Goal: Task Accomplishment & Management: Manage account settings

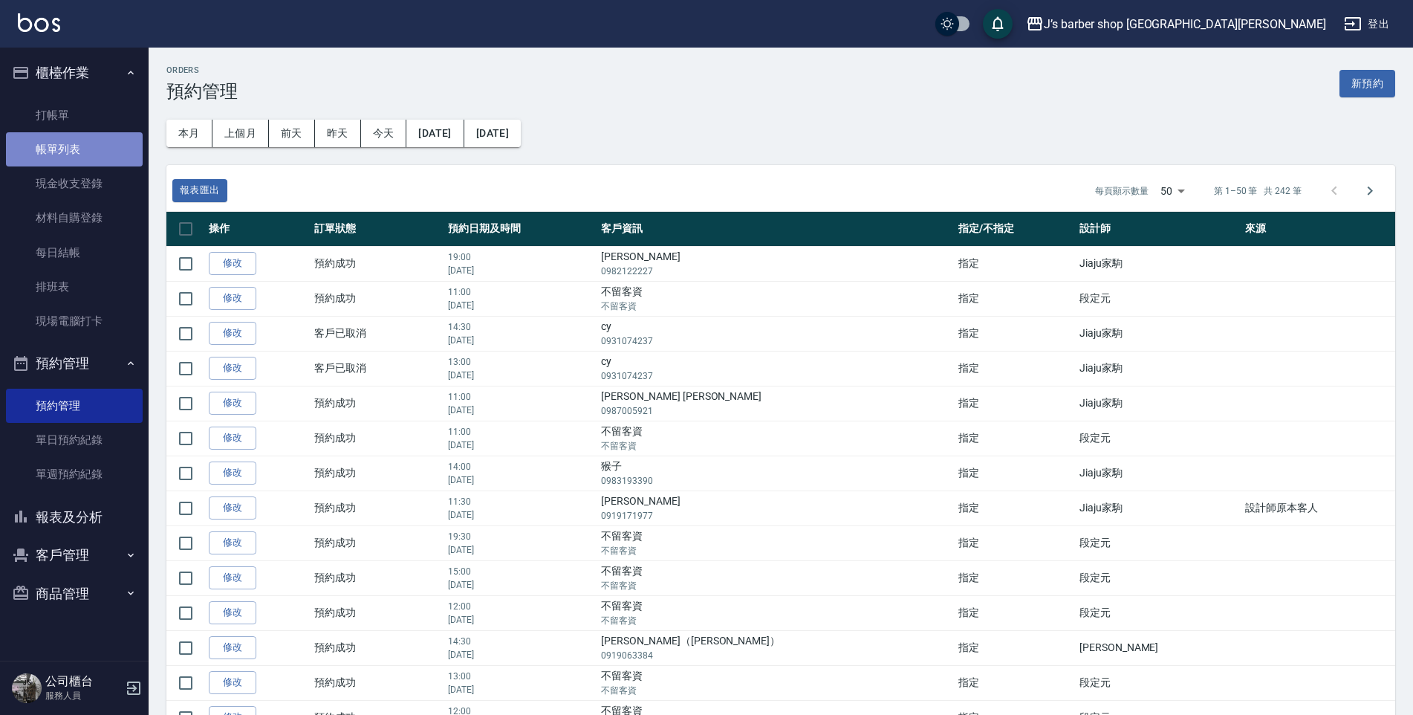
click at [85, 148] on link "帳單列表" at bounding box center [74, 149] width 137 height 34
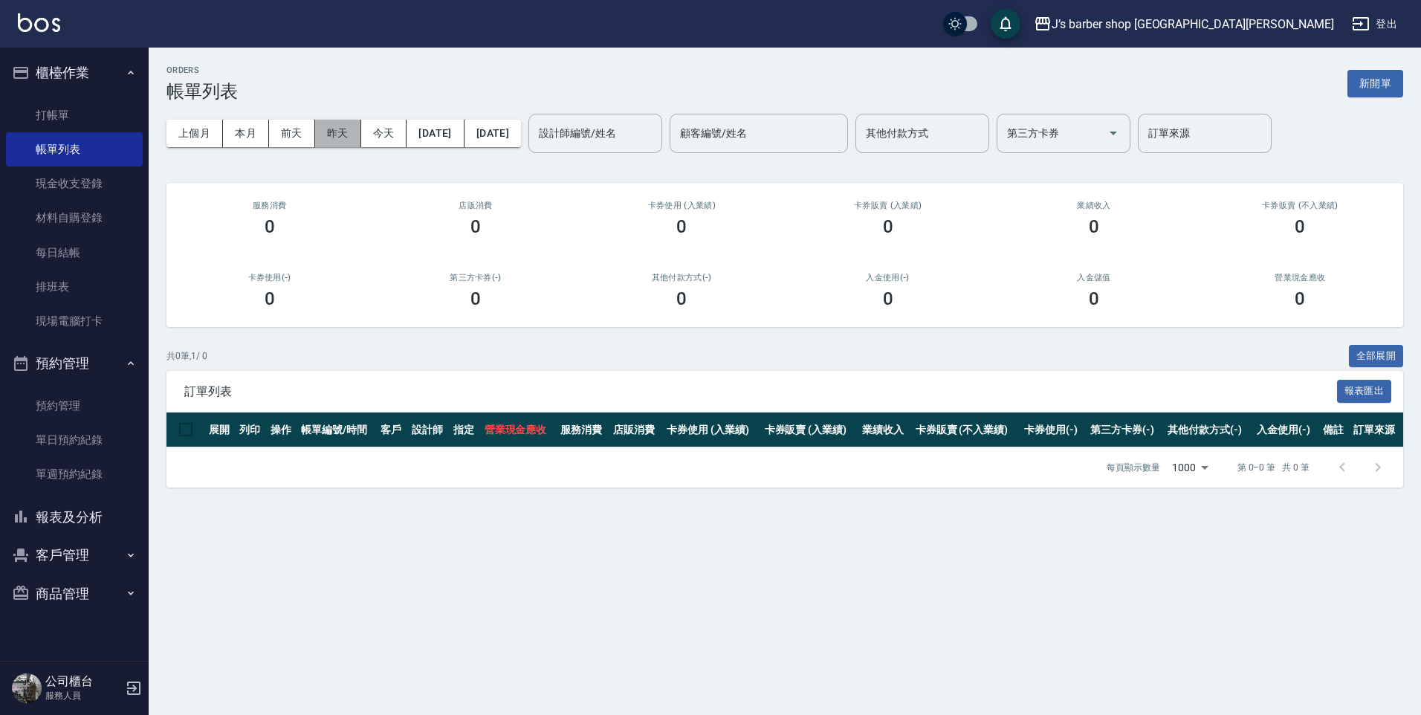
click at [348, 129] on button "昨天" at bounding box center [338, 133] width 46 height 27
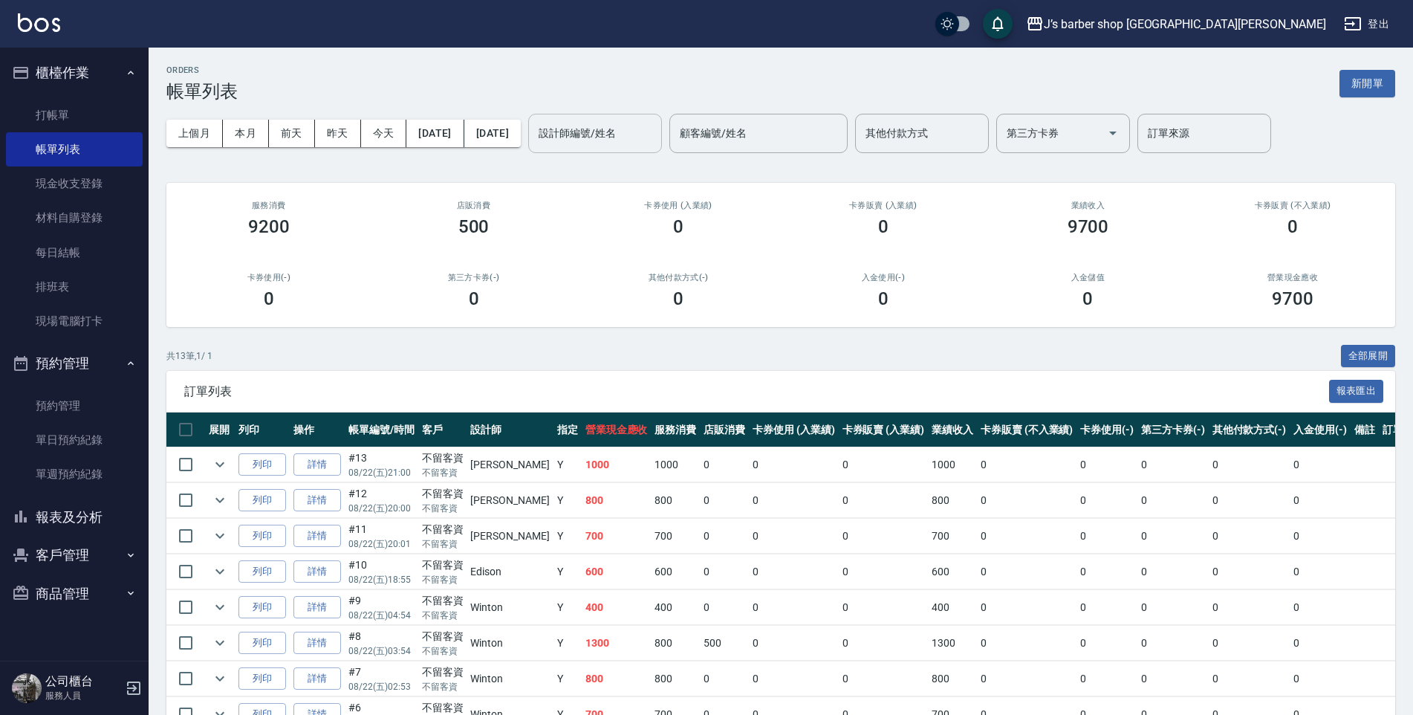
click at [655, 130] on input "設計師編號/姓名" at bounding box center [595, 133] width 120 height 26
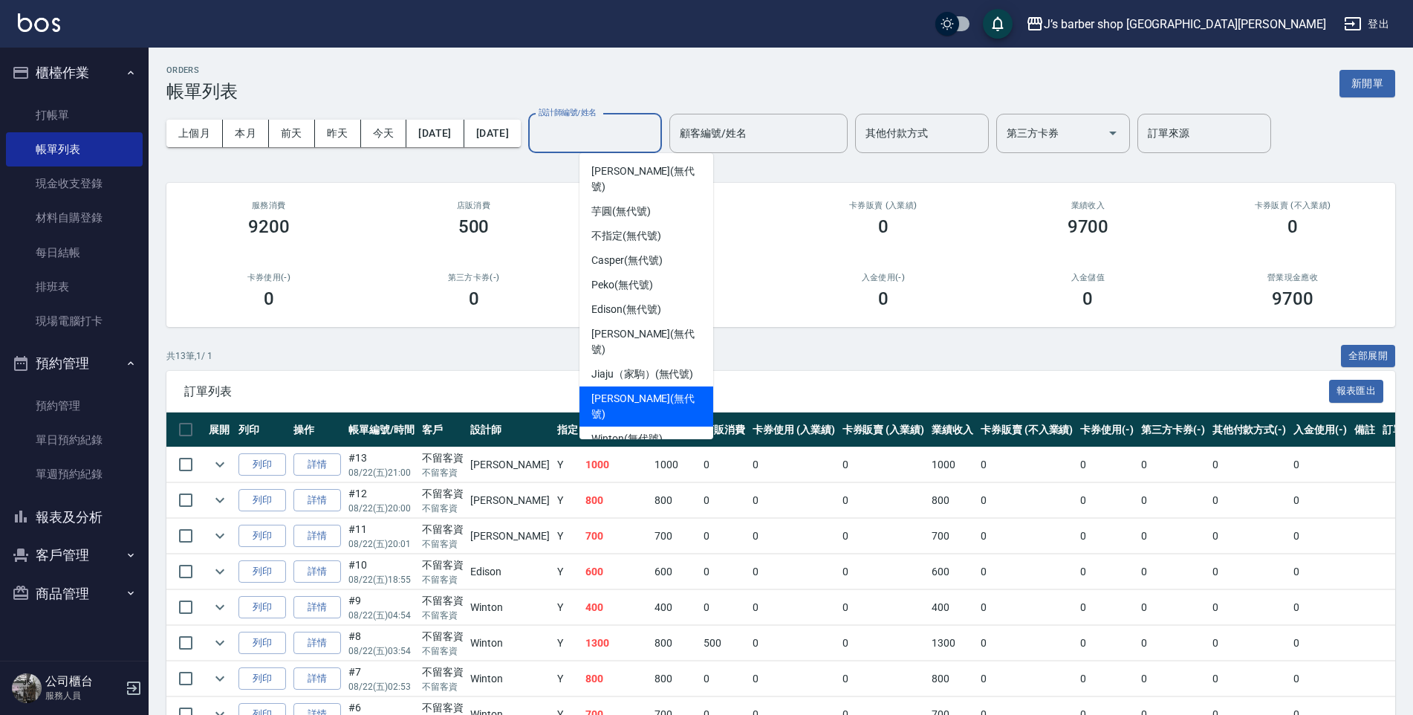
click at [653, 431] on span "Winton (無代號)" at bounding box center [627, 439] width 71 height 16
type input "Winton(無代號)"
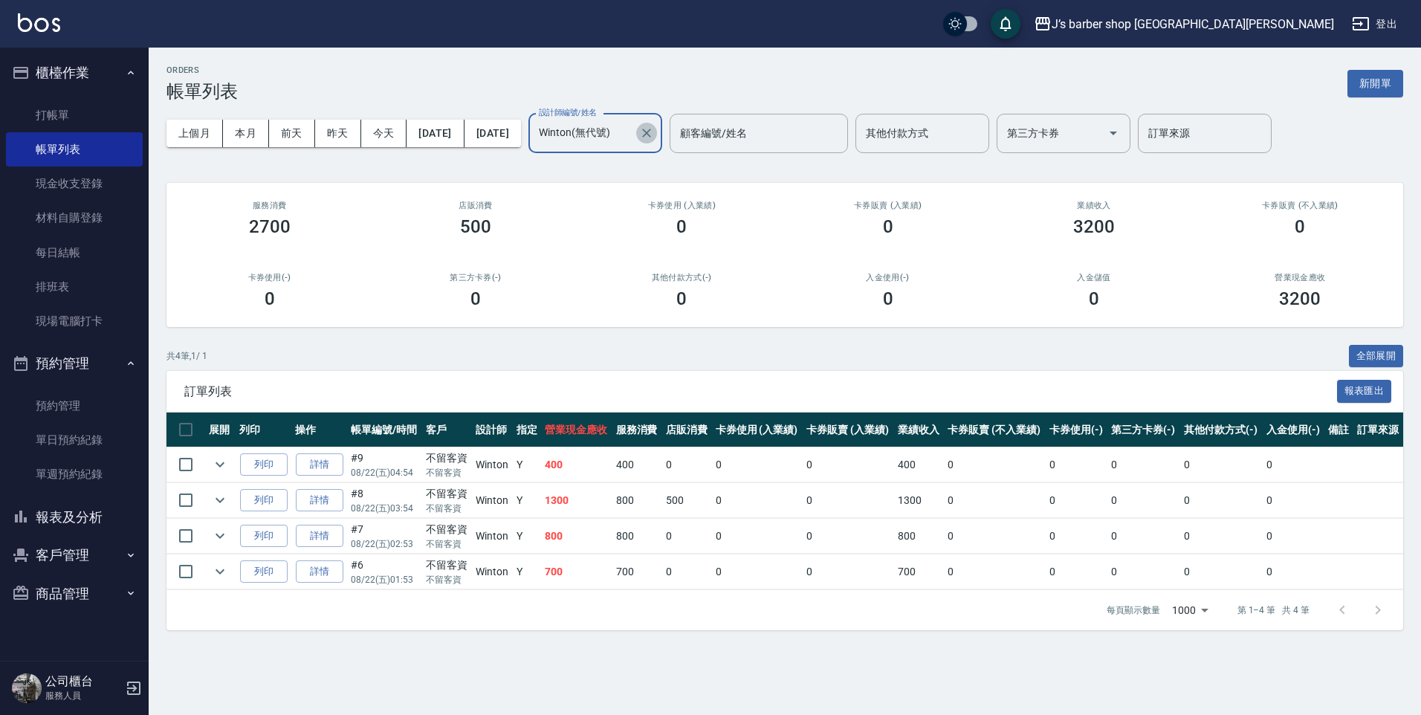
click at [654, 131] on icon "Clear" at bounding box center [646, 133] width 15 height 15
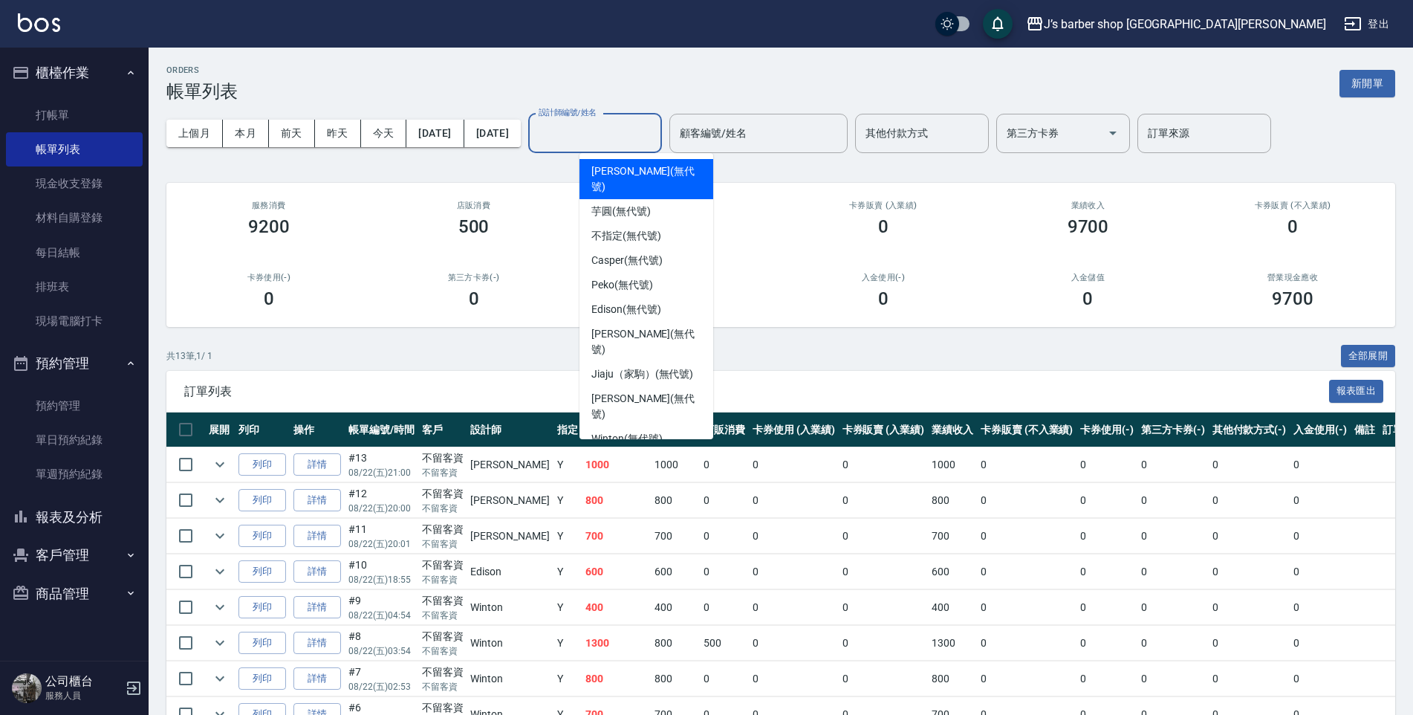
click at [644, 137] on input "設計師編號/姓名" at bounding box center [595, 133] width 120 height 26
drag, startPoint x: 639, startPoint y: 185, endPoint x: 639, endPoint y: 174, distance: 11.1
click at [639, 199] on div "芋圓 (無代號)" at bounding box center [647, 211] width 134 height 25
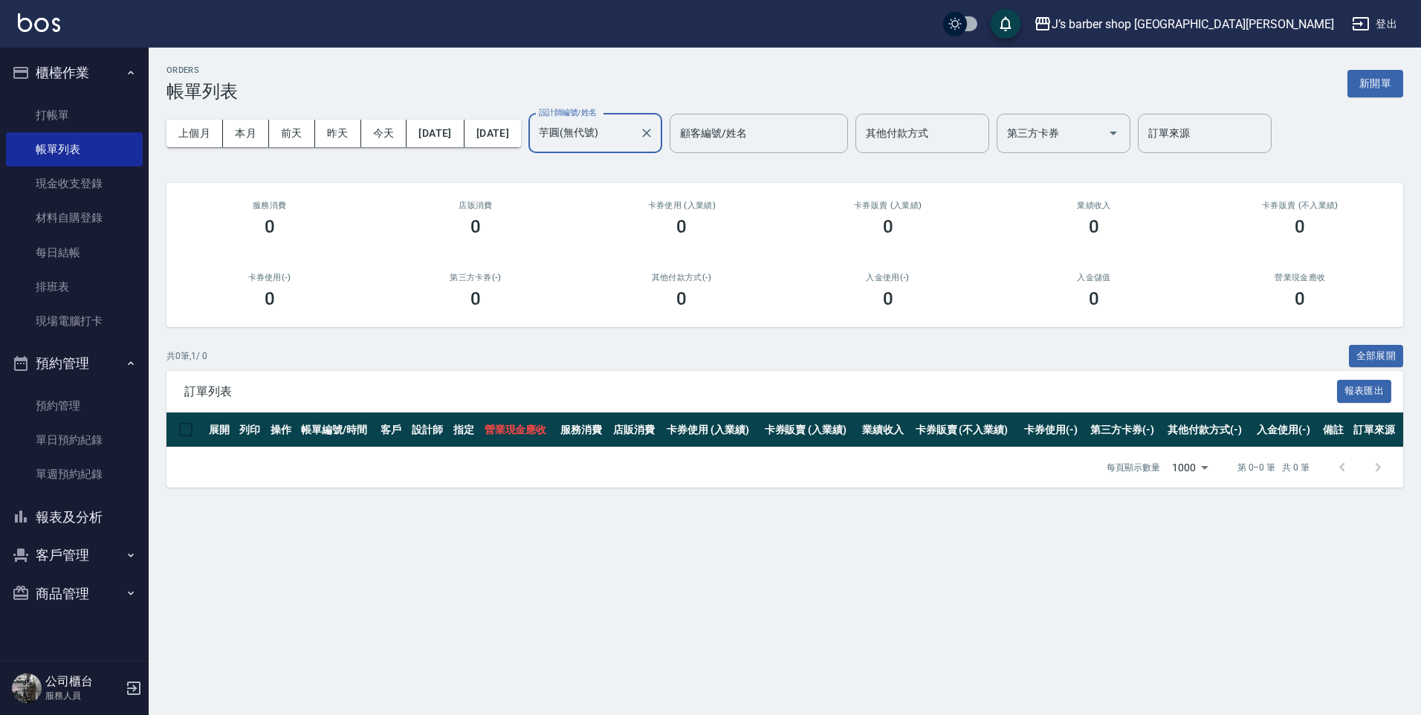
click at [633, 141] on input "芋圓(無代號)" at bounding box center [584, 133] width 98 height 26
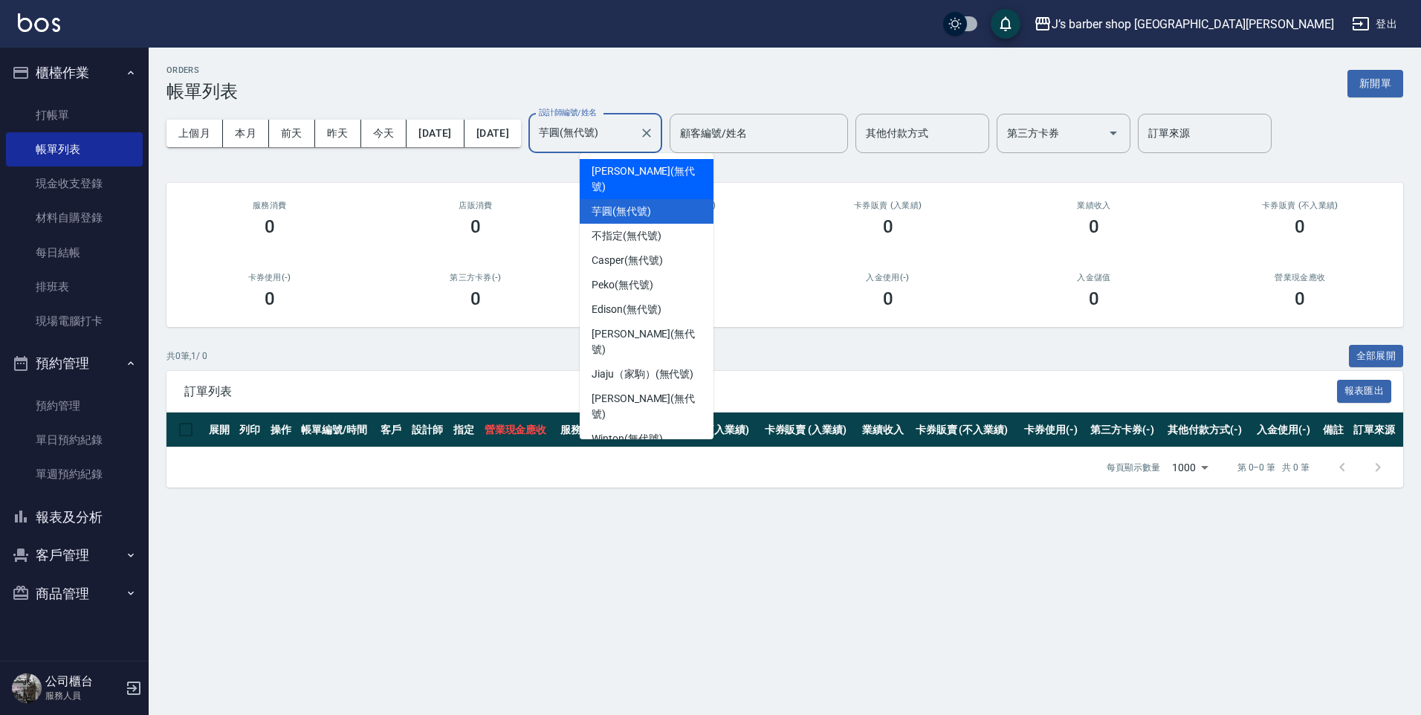
click at [650, 170] on span "[PERSON_NAME] (無代號)" at bounding box center [647, 178] width 110 height 31
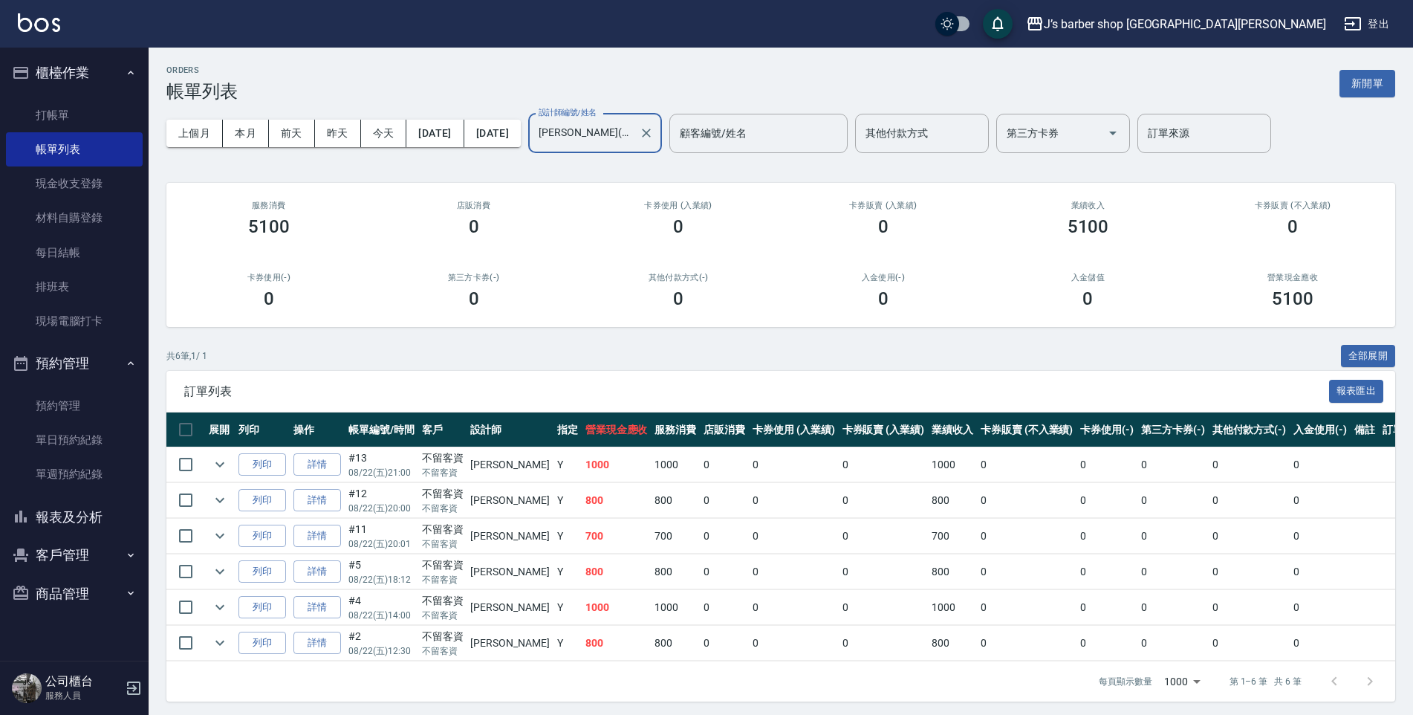
click at [662, 151] on div "[PERSON_NAME](無代號) 設計師編號/姓名" at bounding box center [595, 133] width 134 height 39
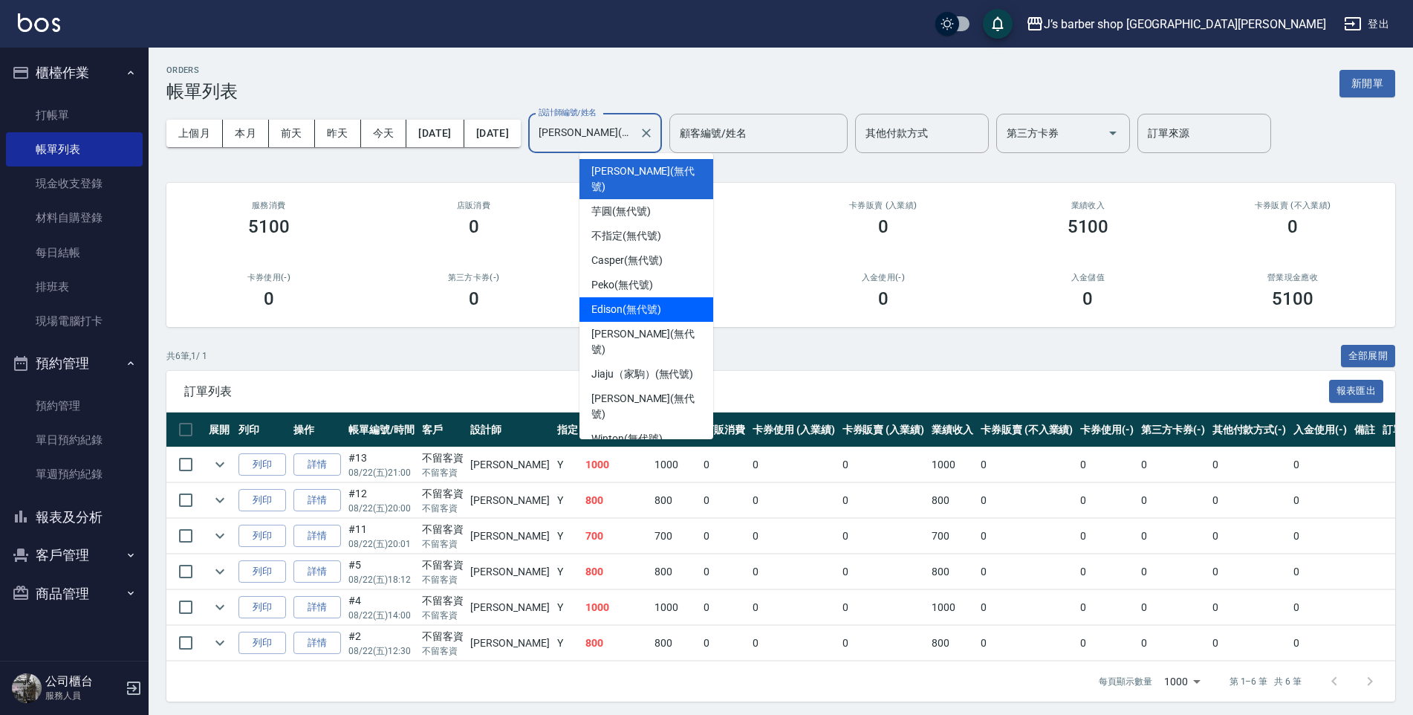
click at [655, 302] on span "Edison (無代號)" at bounding box center [626, 310] width 69 height 16
type input "Edison(無代號)"
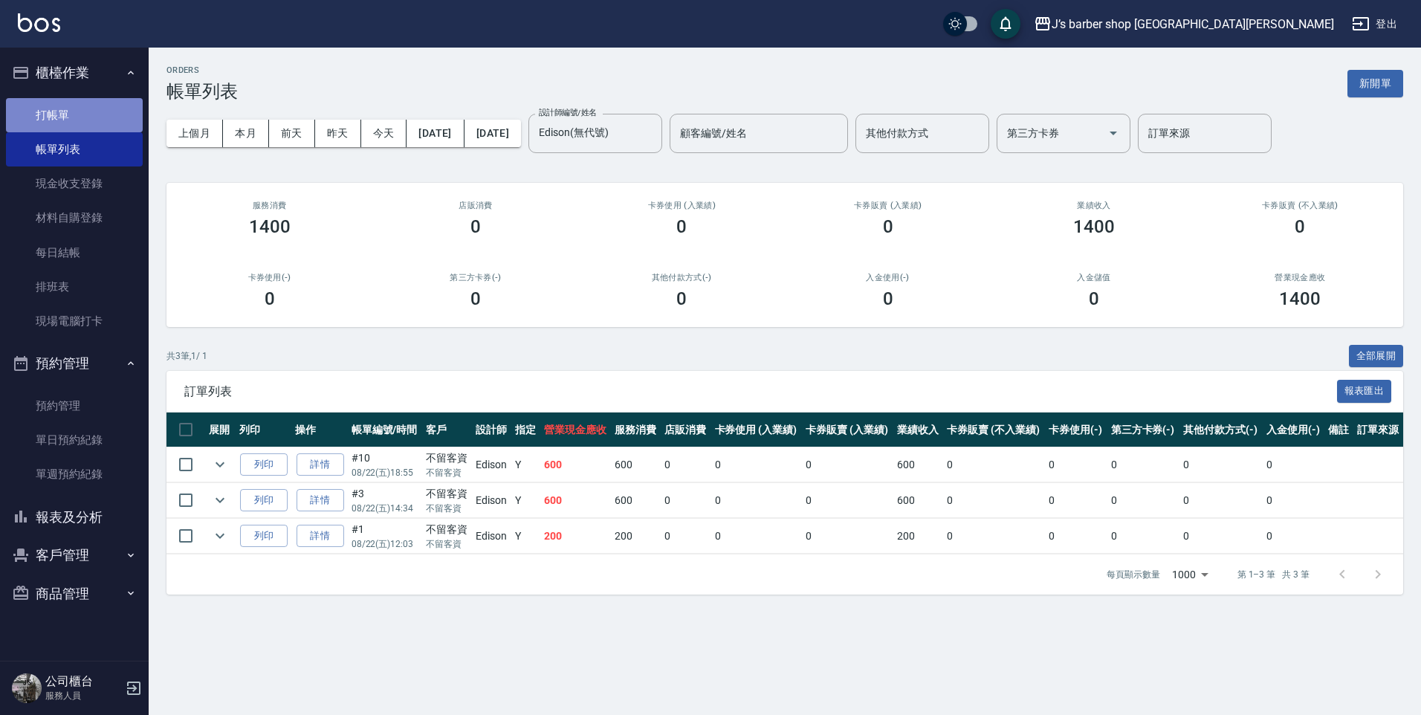
drag, startPoint x: 100, startPoint y: 129, endPoint x: 109, endPoint y: 130, distance: 9.8
click at [100, 129] on link "打帳單" at bounding box center [74, 115] width 137 height 34
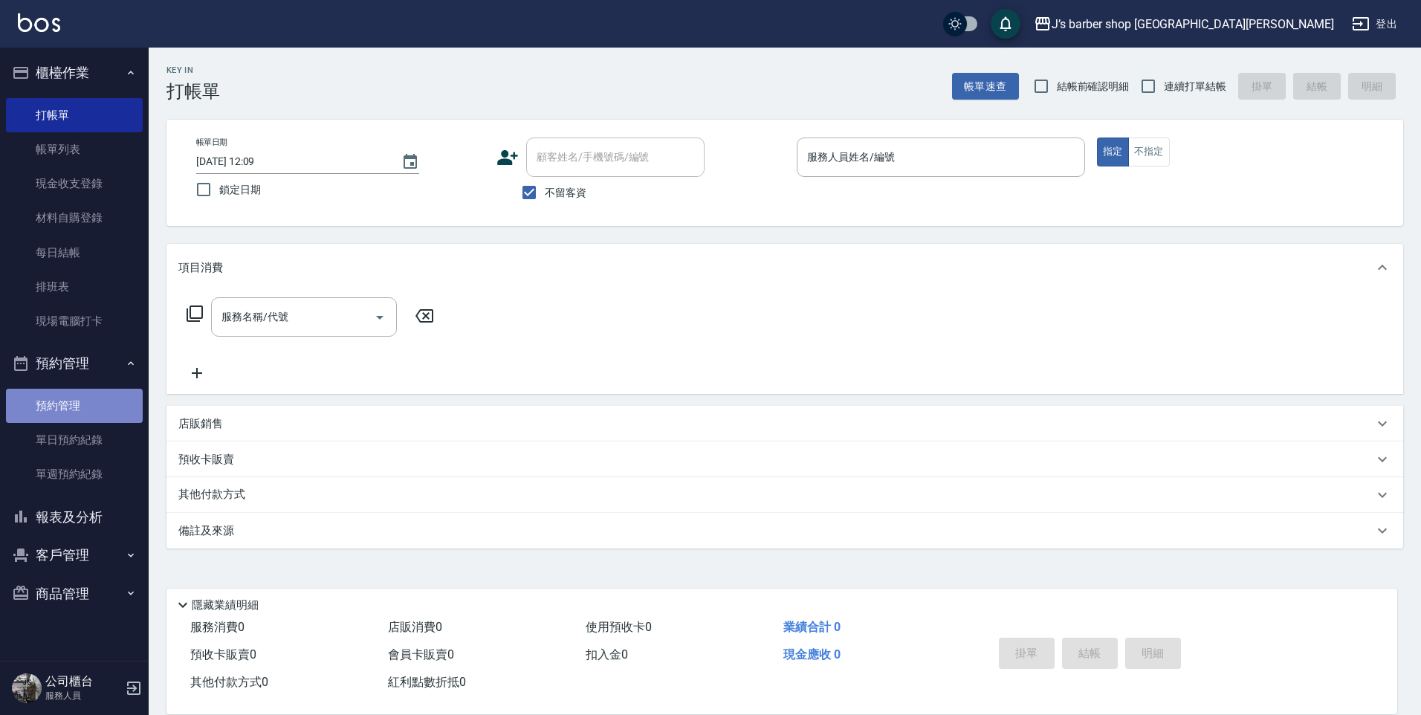
click at [85, 416] on link "預約管理" at bounding box center [74, 406] width 137 height 34
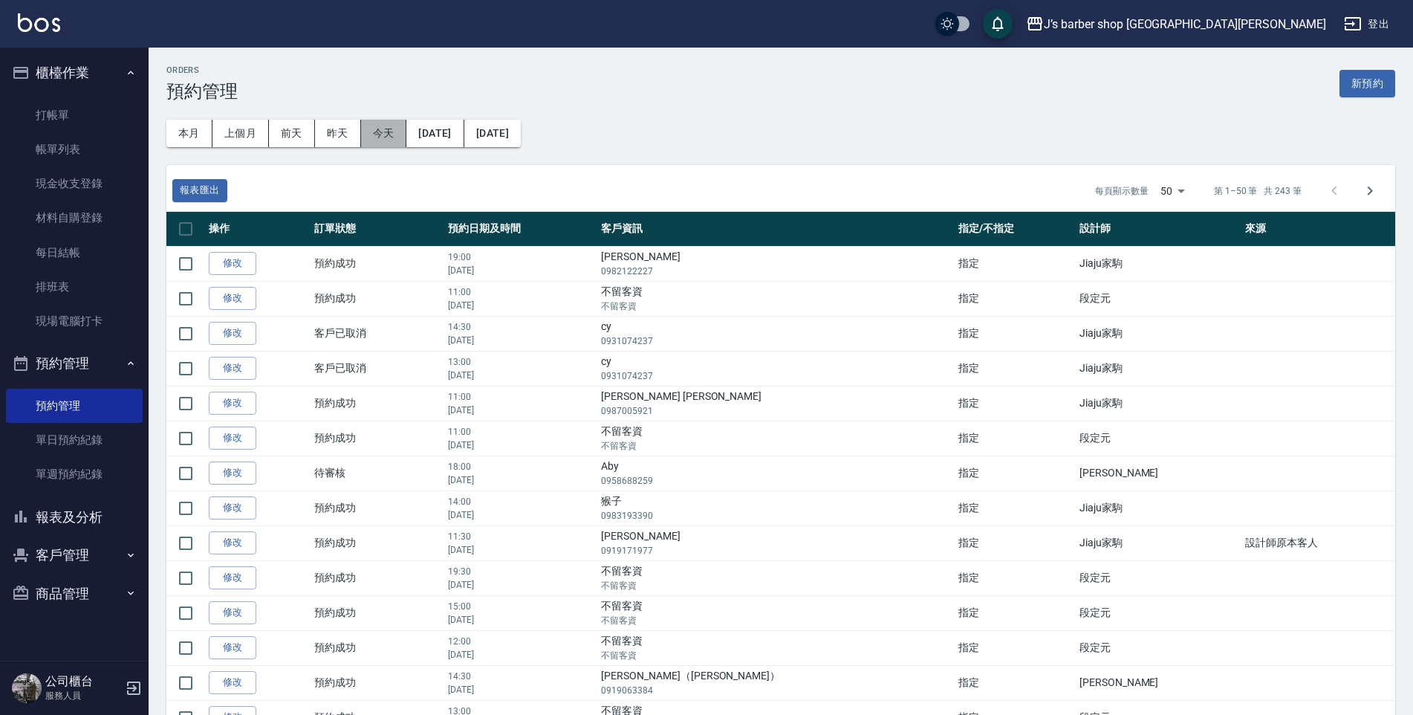
click at [392, 128] on button "今天" at bounding box center [384, 133] width 46 height 27
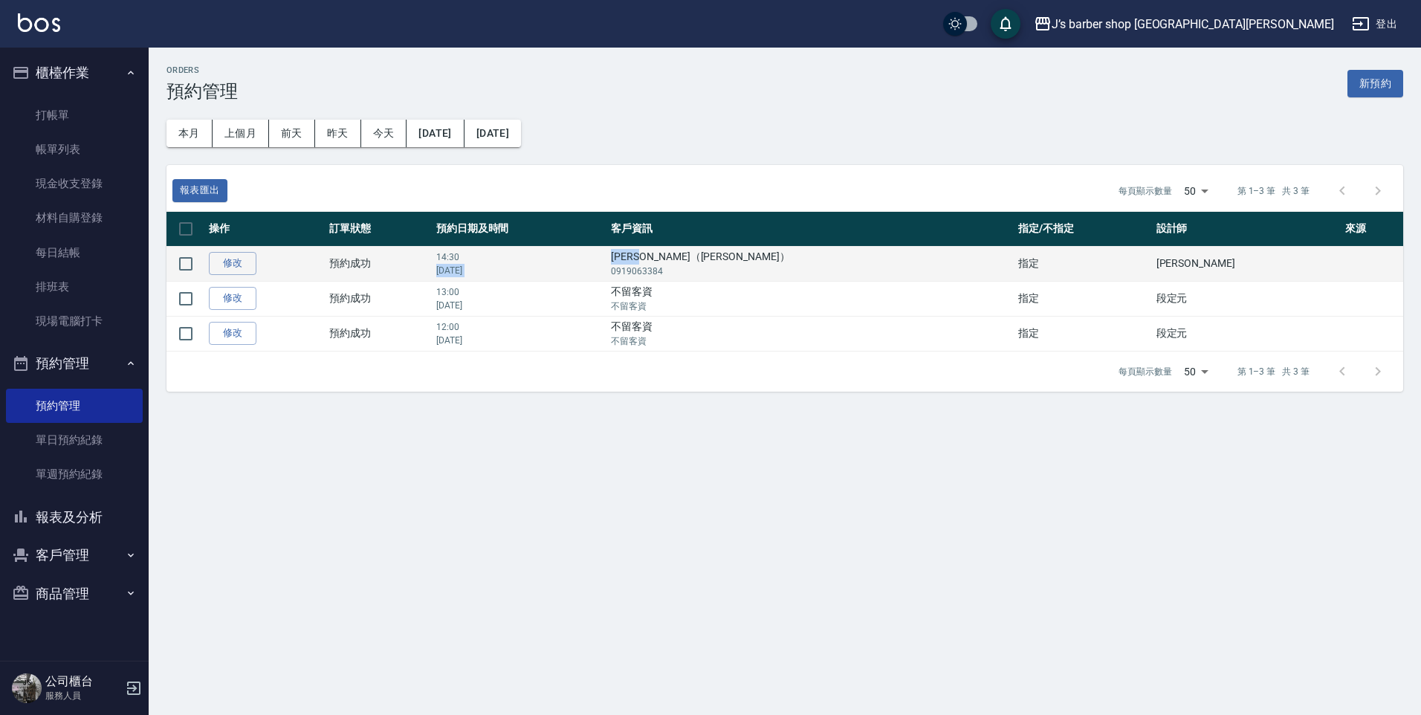
drag, startPoint x: 742, startPoint y: 258, endPoint x: 794, endPoint y: 264, distance: 52.4
click at [794, 264] on tr "修改  預約成功 14:30 [DATE] [PERSON_NAME]（[PERSON_NAME]） 0919063384 指定 [PERSON_NAME]" at bounding box center [784, 263] width 1237 height 35
click at [794, 268] on p "0919063384" at bounding box center [811, 271] width 400 height 13
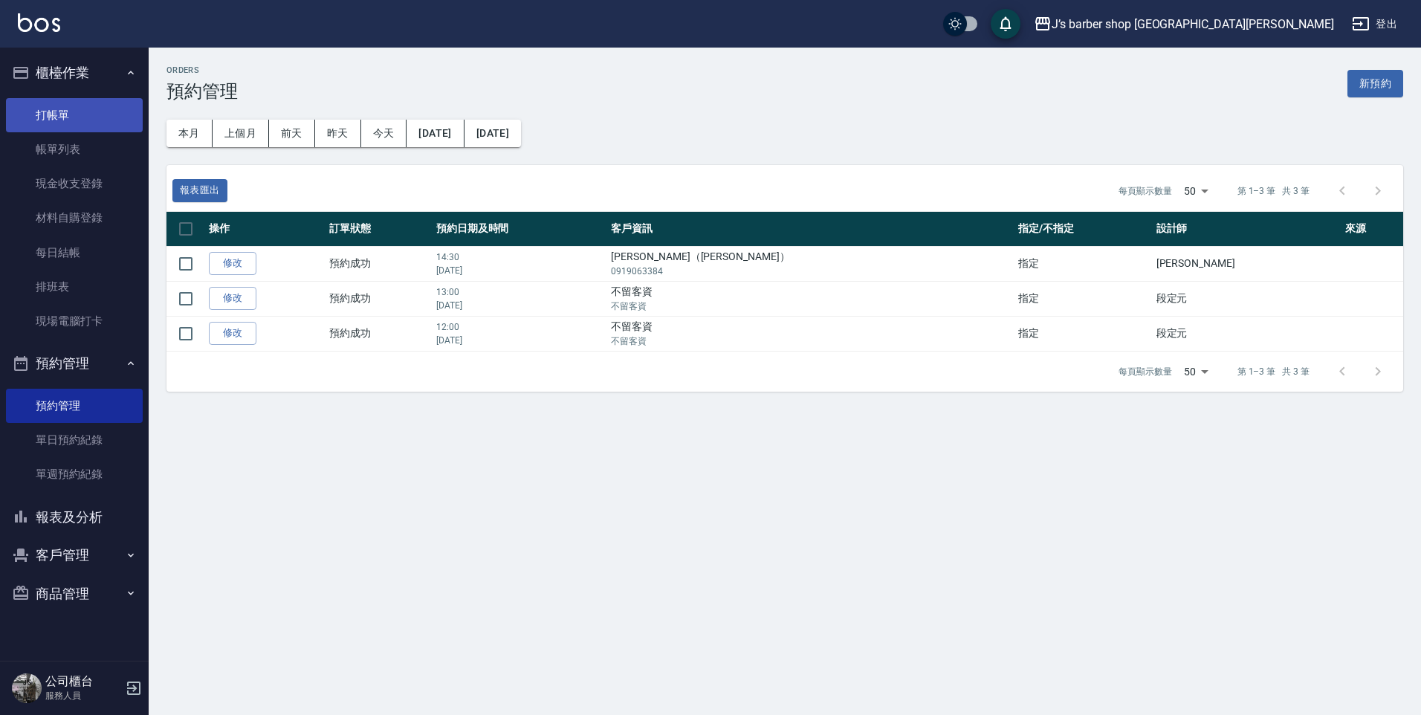
click at [108, 117] on link "打帳單" at bounding box center [74, 115] width 137 height 34
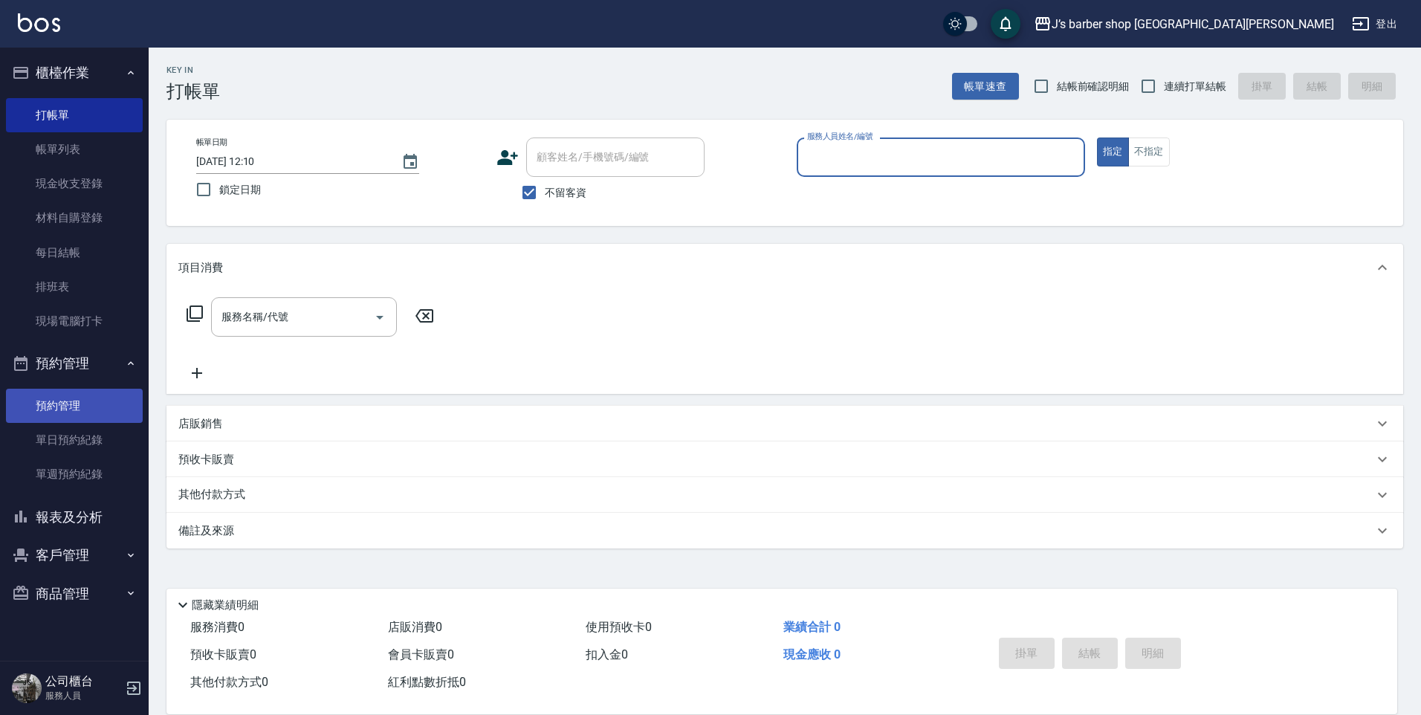
click at [77, 407] on link "預約管理" at bounding box center [74, 406] width 137 height 34
